Goal: Information Seeking & Learning: Find specific fact

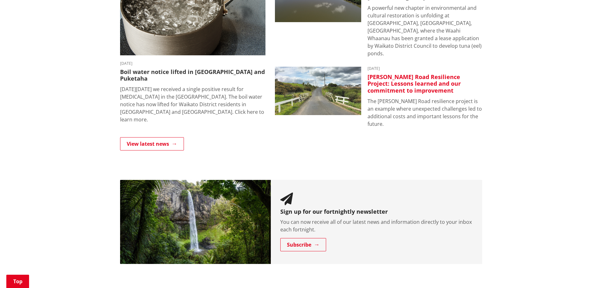
scroll to position [474, 0]
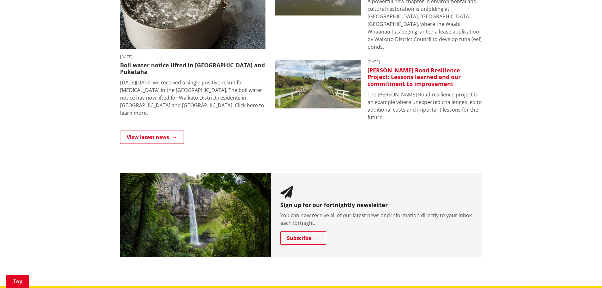
click at [393, 72] on h3 "Munro Road Resilience Project: Lessons learned and our commitment to improvement" at bounding box center [425, 77] width 115 height 21
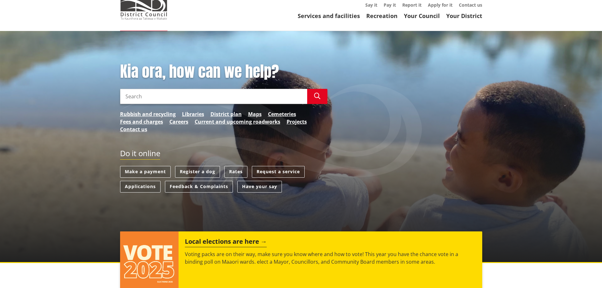
scroll to position [0, 0]
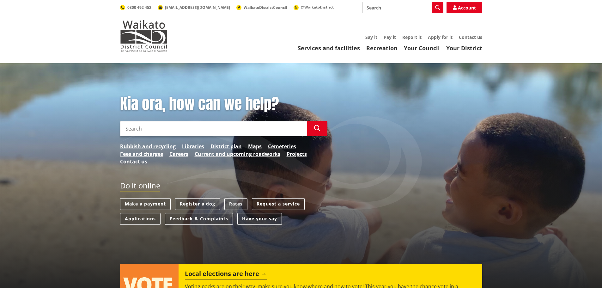
click at [147, 131] on input "Search" at bounding box center [213, 128] width 187 height 15
click at [183, 131] on input "Search" at bounding box center [213, 128] width 187 height 15
type input "ohinewai"
click at [320, 130] on icon "button" at bounding box center [317, 128] width 6 height 6
click at [312, 128] on button "Search" at bounding box center [317, 128] width 20 height 15
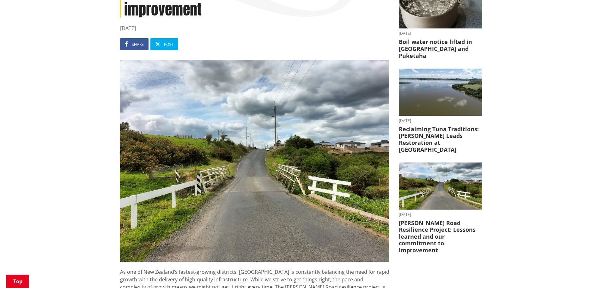
scroll to position [126, 0]
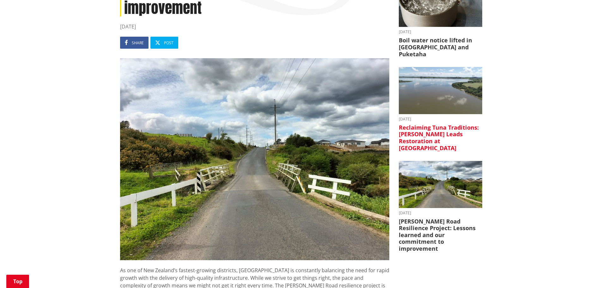
click at [425, 125] on h3 "Reclaiming Tuna Traditions: Waahi Whaanau Leads Restoration at Lake Waahi" at bounding box center [440, 137] width 83 height 27
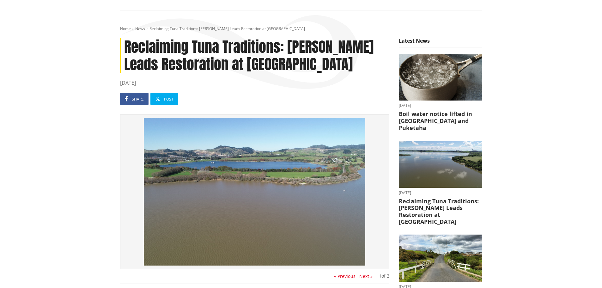
scroll to position [95, 0]
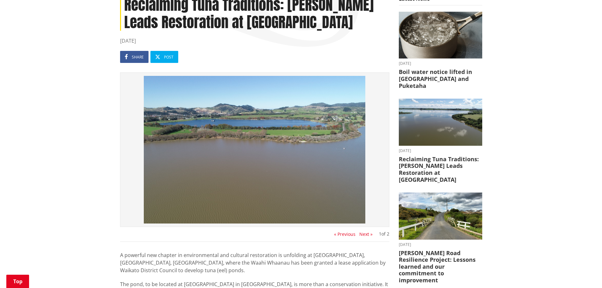
click at [252, 130] on img at bounding box center [255, 150] width 262 height 148
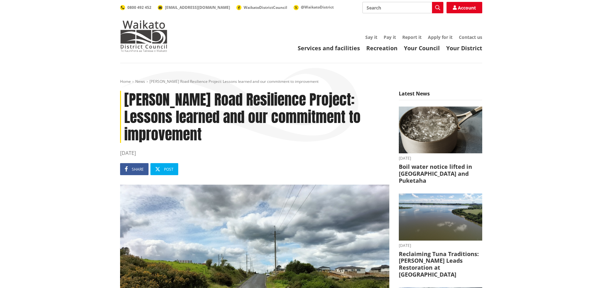
scroll to position [126, 0]
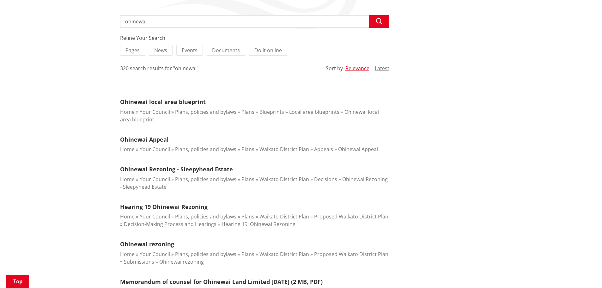
scroll to position [126, 0]
